Goal: Find specific page/section: Find specific page/section

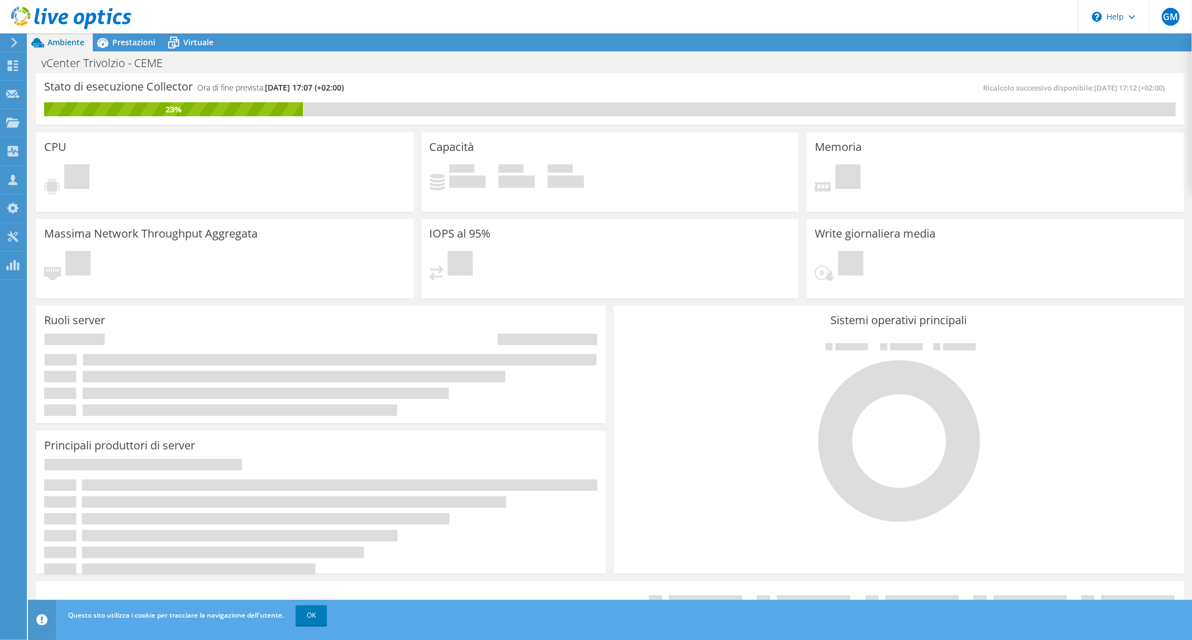
scroll to position [124, 0]
click at [315, 616] on link "OK" at bounding box center [311, 615] width 31 height 20
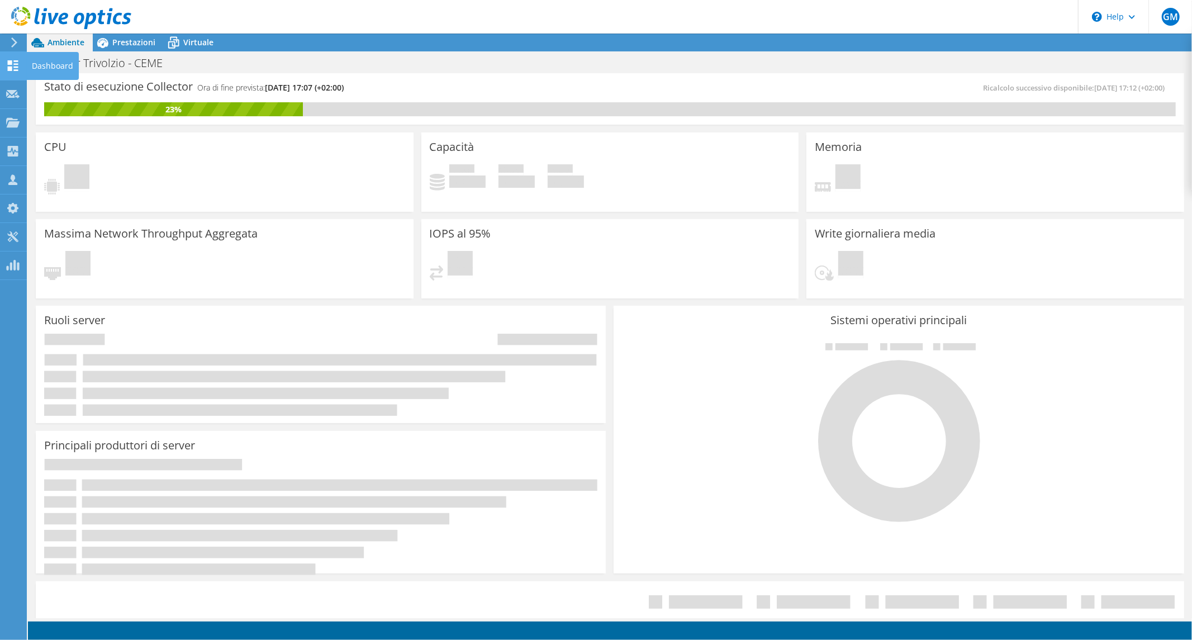
click at [15, 69] on use at bounding box center [13, 65] width 11 height 11
